Goal: Check status: Check status

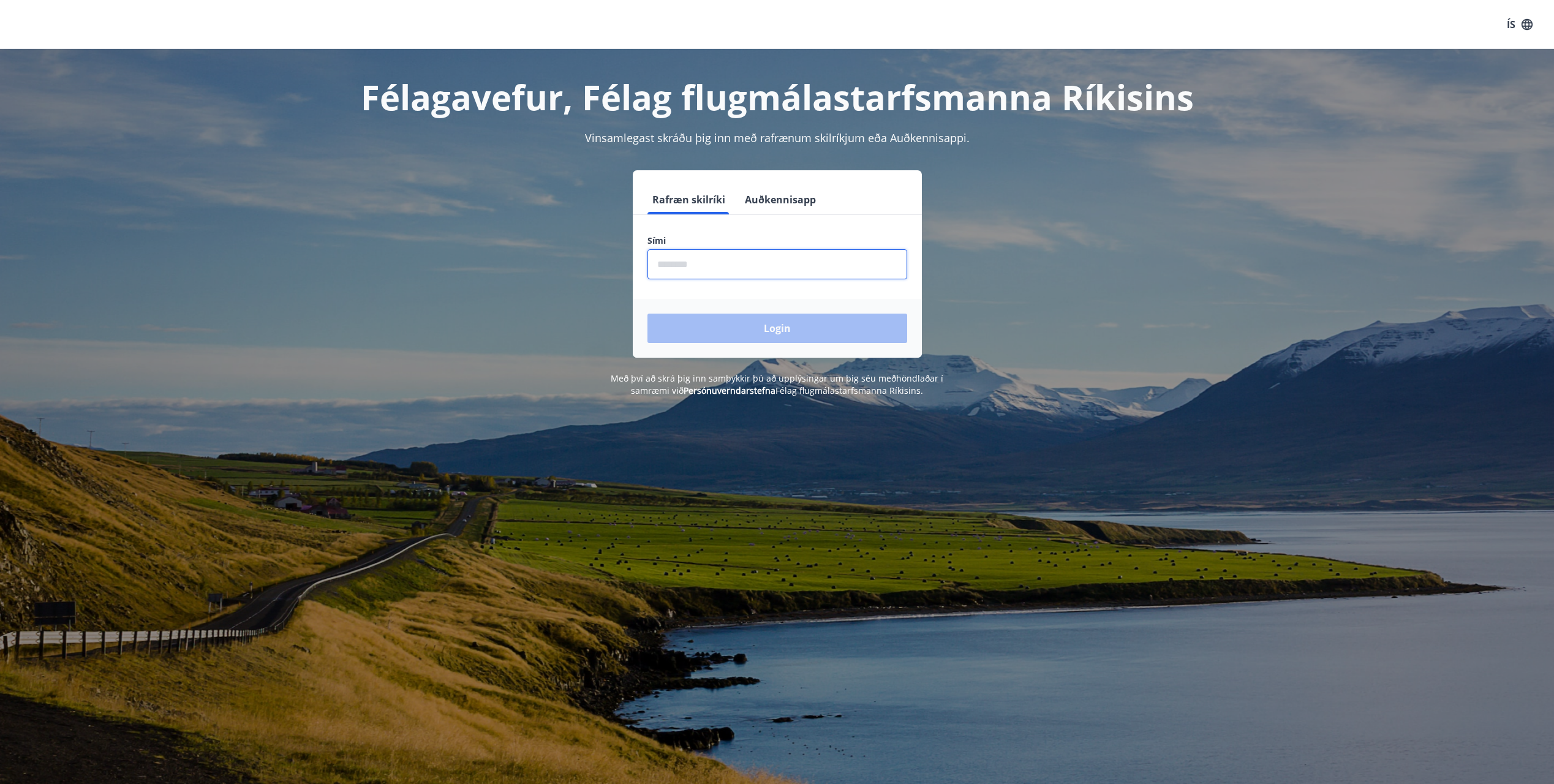
click at [734, 257] on input "phone" at bounding box center [777, 265] width 259 height 30
type input "********"
click at [764, 333] on button "Login" at bounding box center [777, 328] width 259 height 30
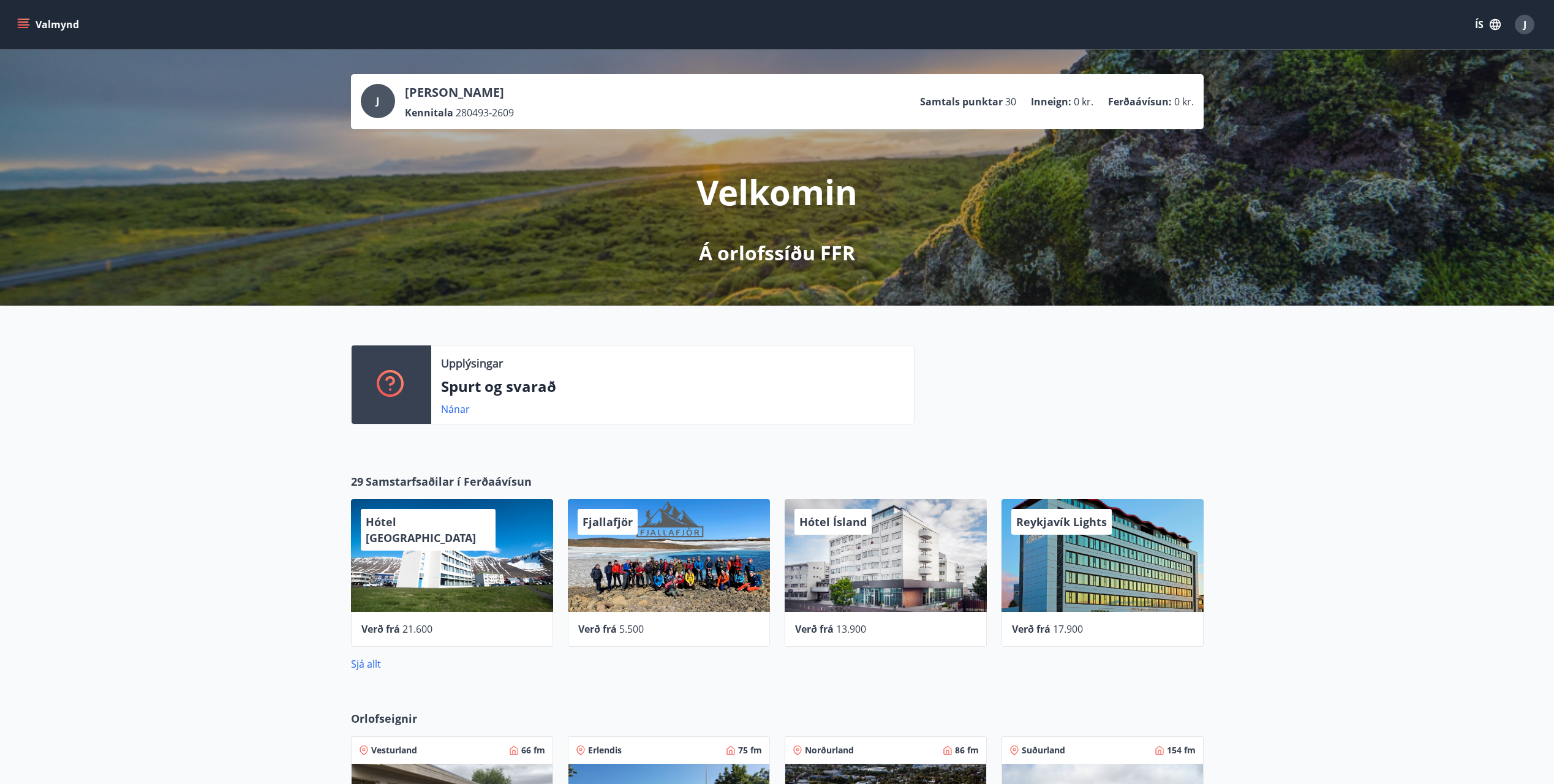
click at [18, 19] on icon "menu" at bounding box center [24, 20] width 13 height 1
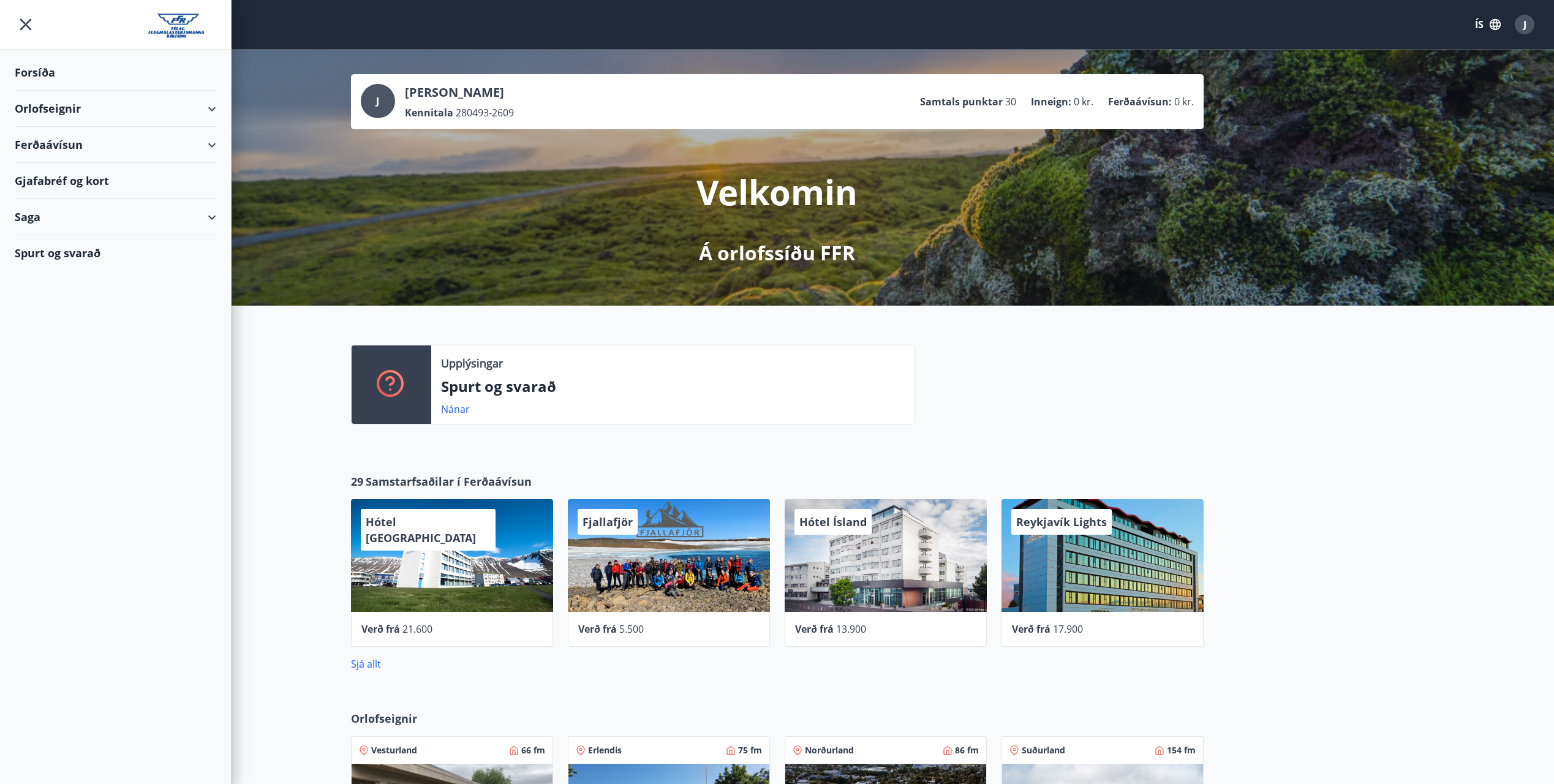
click at [188, 109] on div "Orlofseignir" at bounding box center [115, 109] width 201 height 36
click at [124, 193] on div "Ferðaávísun" at bounding box center [115, 196] width 201 height 36
click at [122, 338] on div "Saga" at bounding box center [115, 346] width 201 height 36
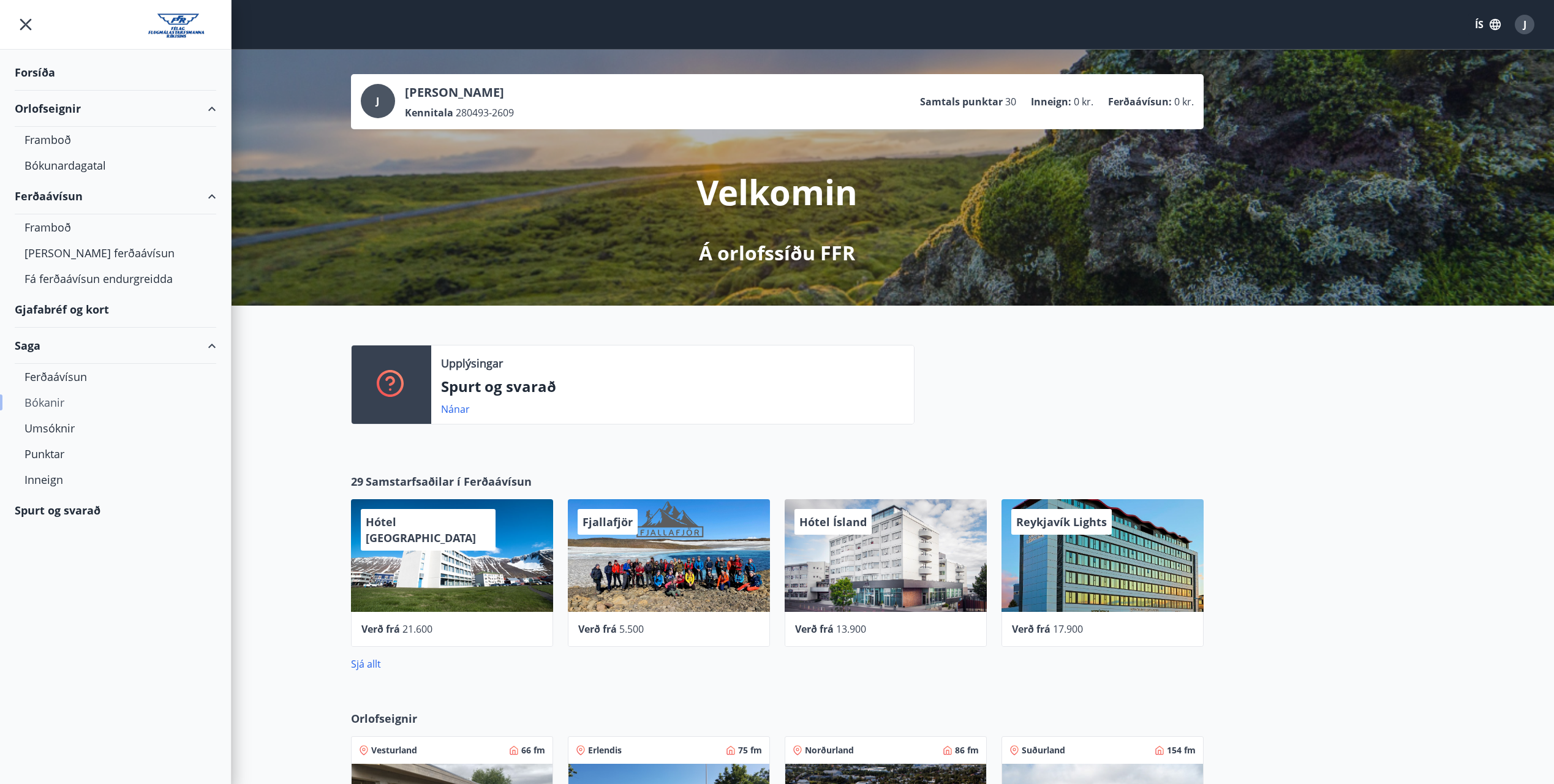
click at [104, 400] on div "Bókanir" at bounding box center [115, 402] width 182 height 26
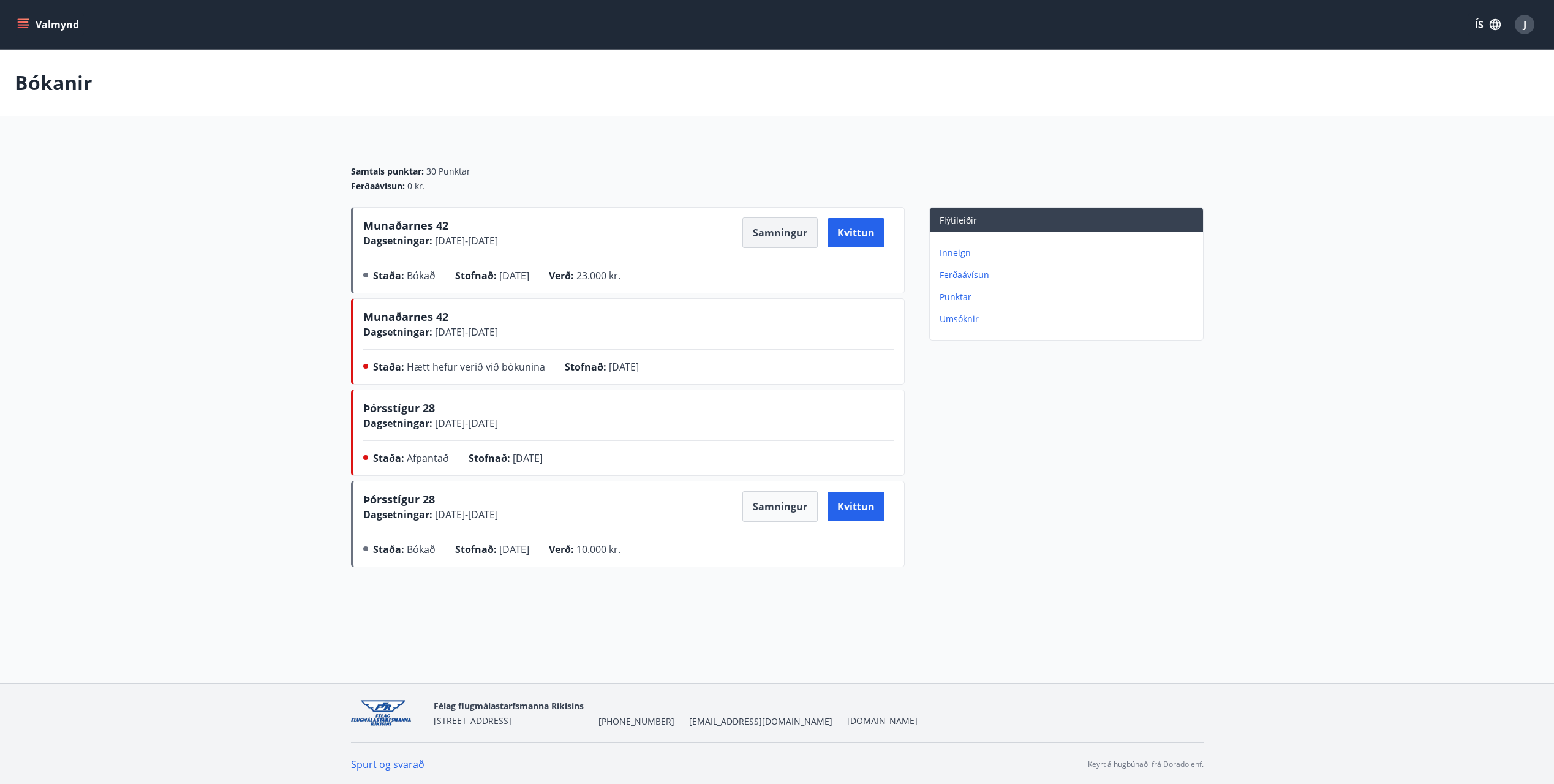
click at [757, 228] on button "Samningur" at bounding box center [780, 232] width 75 height 31
